Goal: Check status: Check status

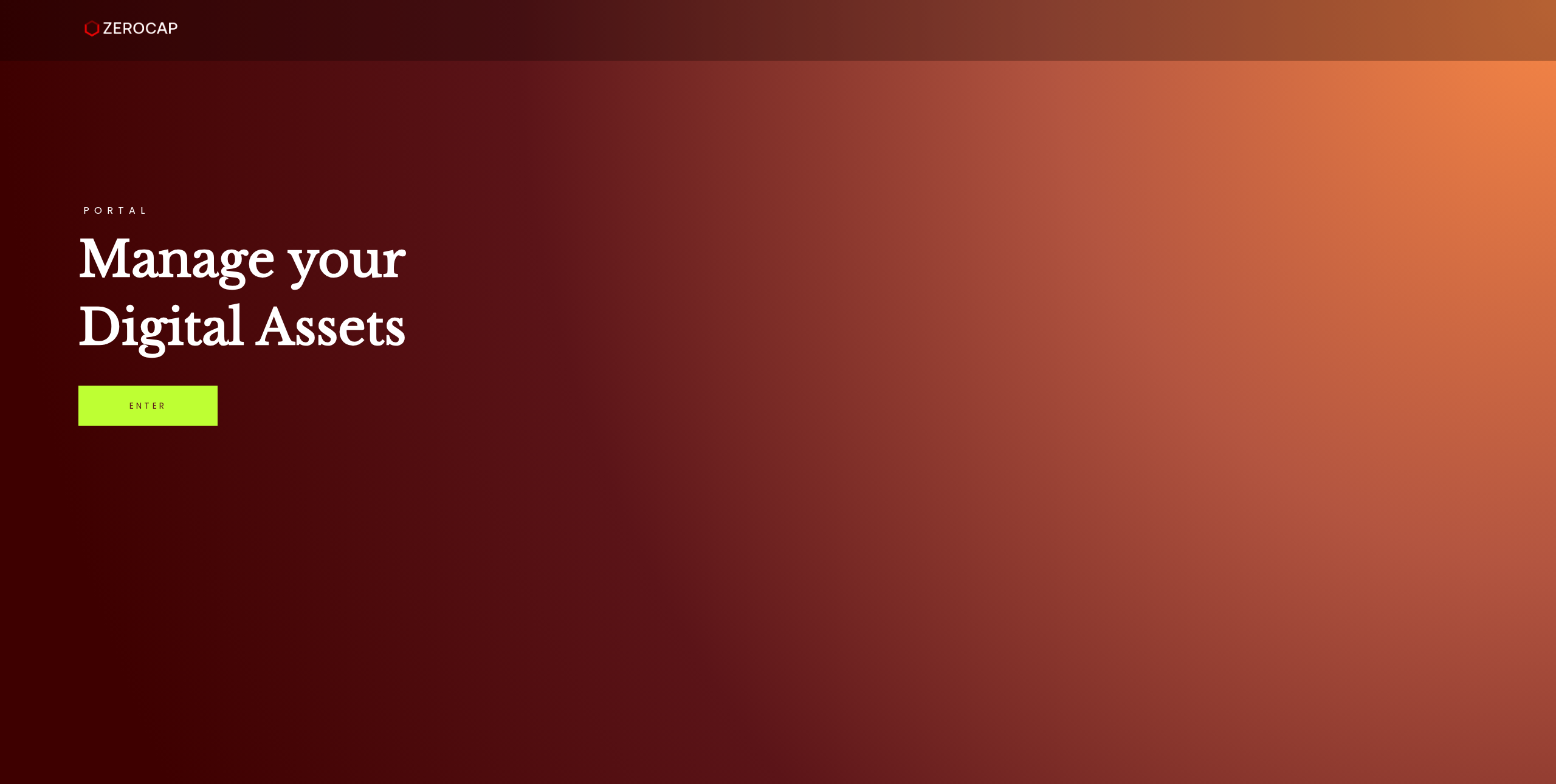
click at [109, 418] on link "Enter" at bounding box center [148, 406] width 139 height 40
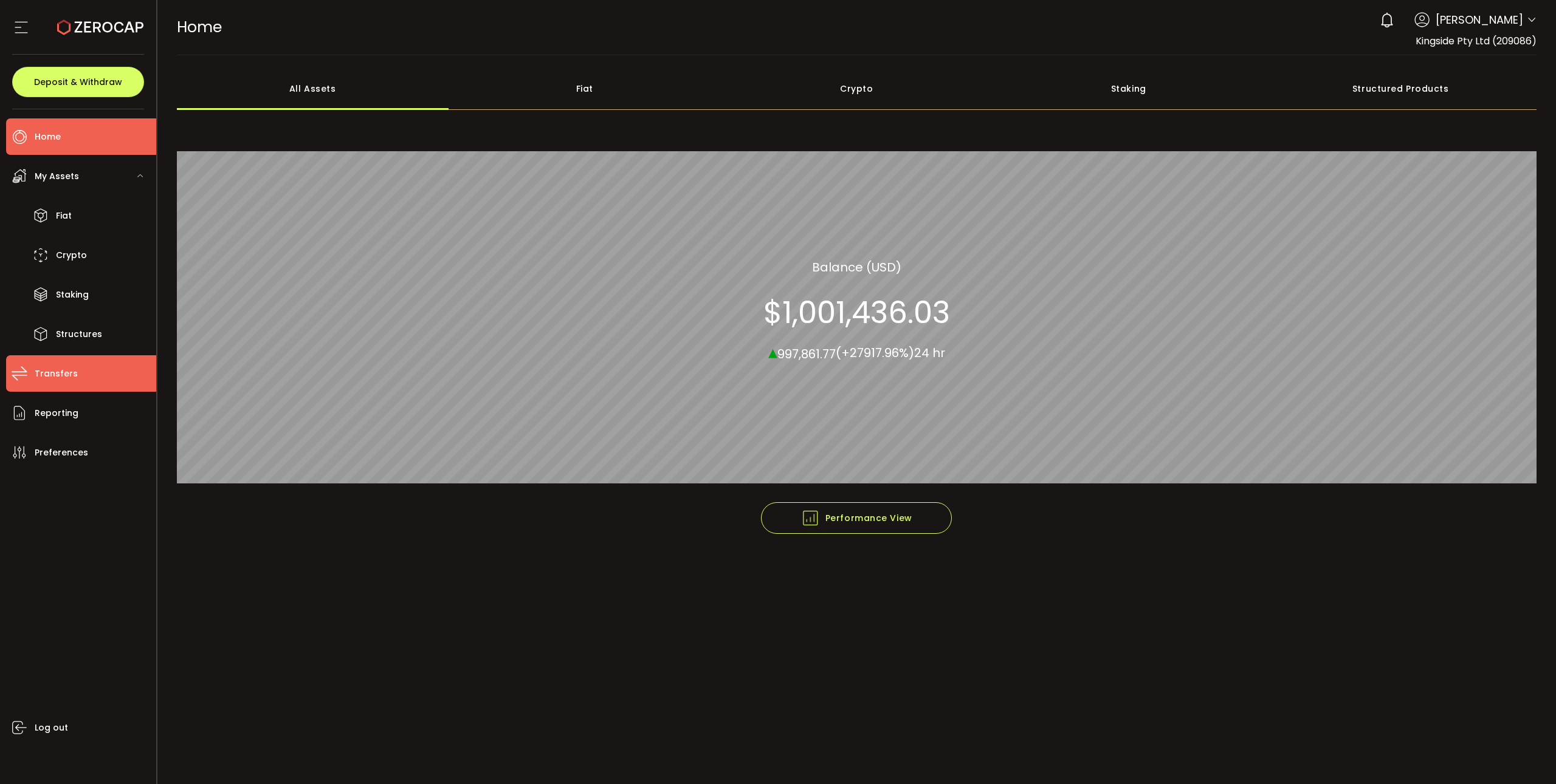
click at [79, 373] on li "Transfers" at bounding box center [81, 373] width 150 height 36
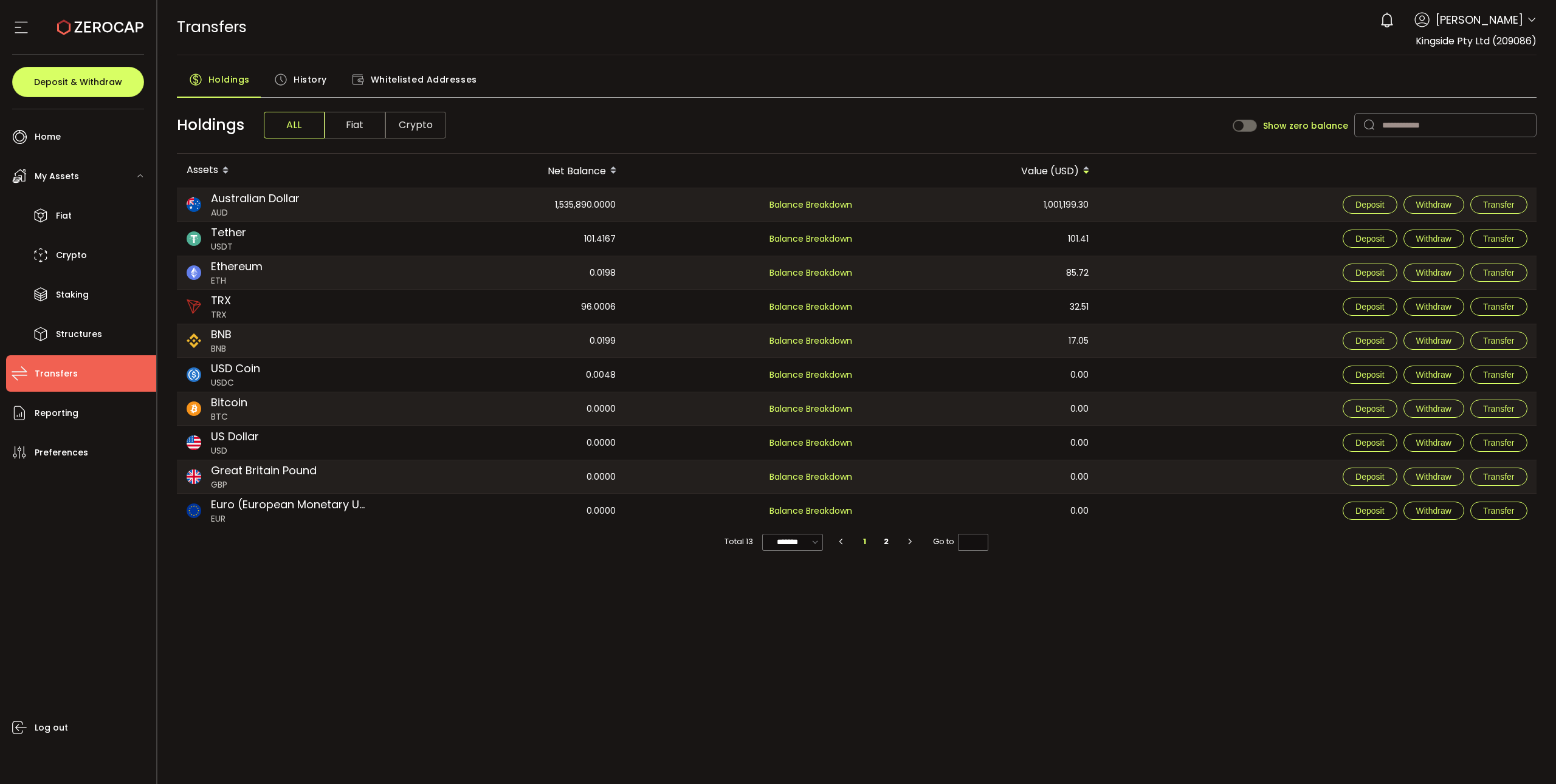
click at [318, 73] on span "History" at bounding box center [310, 79] width 34 height 25
